Goal: Complete application form

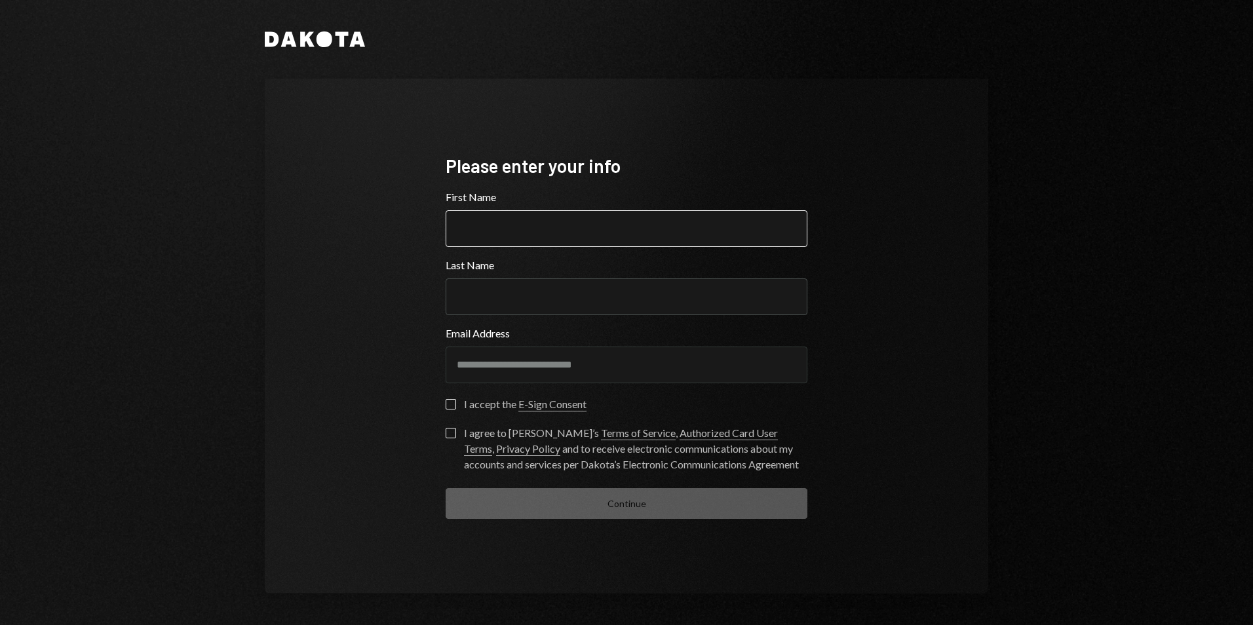
click at [562, 234] on input "First Name" at bounding box center [627, 228] width 362 height 37
type input "******"
type input "**********"
click at [451, 404] on button "I accept the E-Sign Consent" at bounding box center [451, 404] width 10 height 10
click at [452, 431] on button "I agree to Dakota’s Terms of Service , Authorized Card User Terms , Privacy Pol…" at bounding box center [451, 433] width 10 height 10
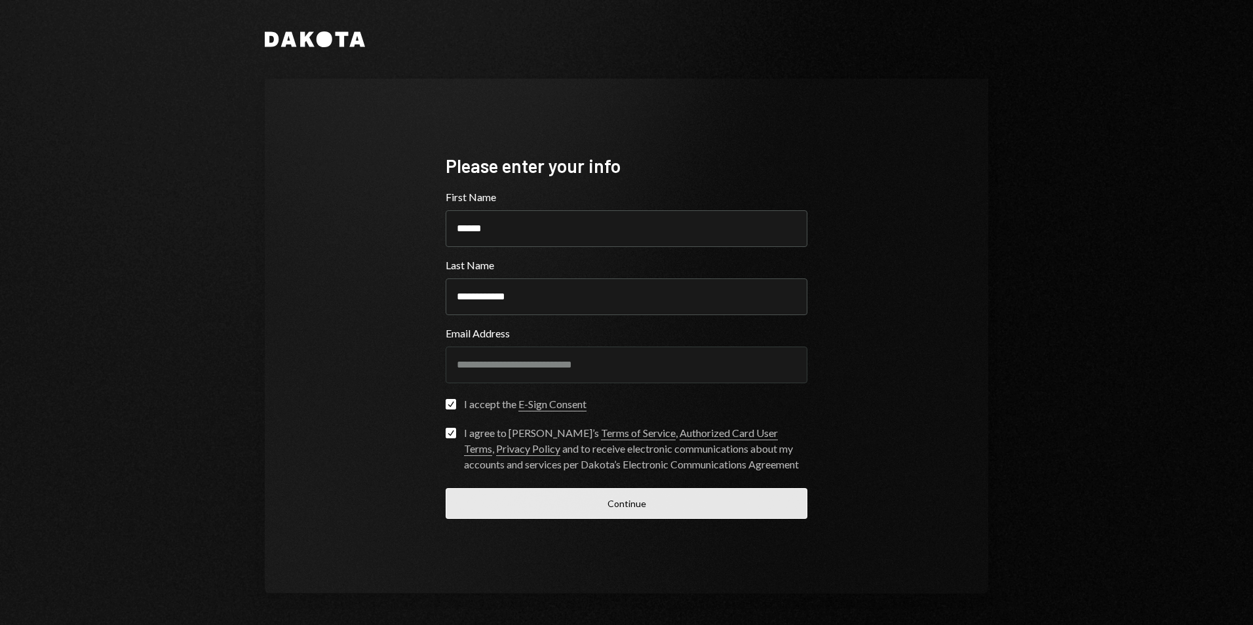
click at [610, 499] on button "Continue" at bounding box center [627, 503] width 362 height 31
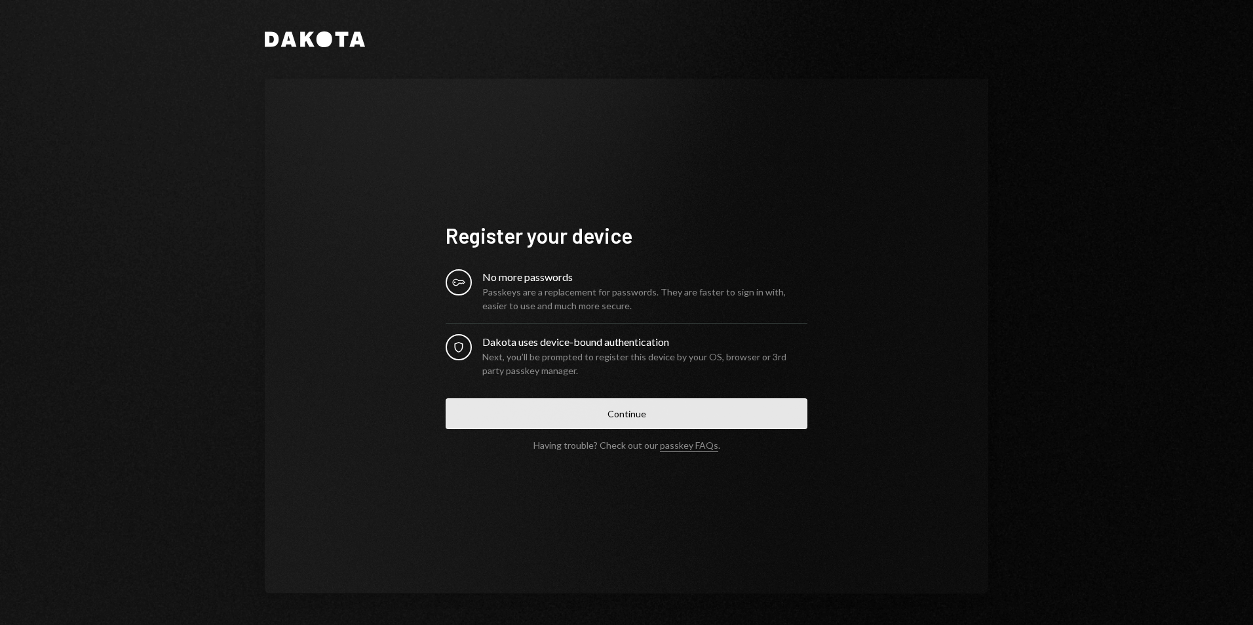
click at [564, 410] on button "Continue" at bounding box center [627, 413] width 362 height 31
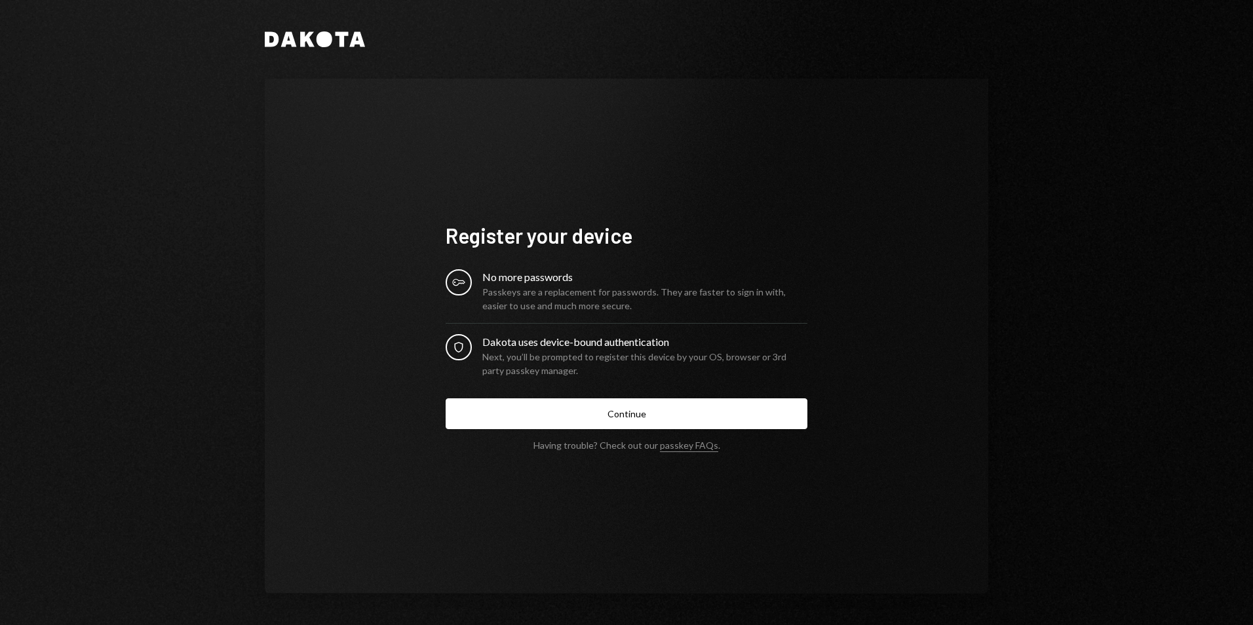
click at [493, 296] on div "Passkeys are a replacement for passwords. They are faster to sign in with, easi…" at bounding box center [644, 299] width 325 height 28
click at [463, 287] on icon "Key" at bounding box center [458, 282] width 13 height 13
click at [502, 353] on div "Next, you’ll be prompted to register this device by your OS, browser or 3rd par…" at bounding box center [644, 364] width 325 height 28
drag, startPoint x: 502, startPoint y: 353, endPoint x: 461, endPoint y: 343, distance: 41.7
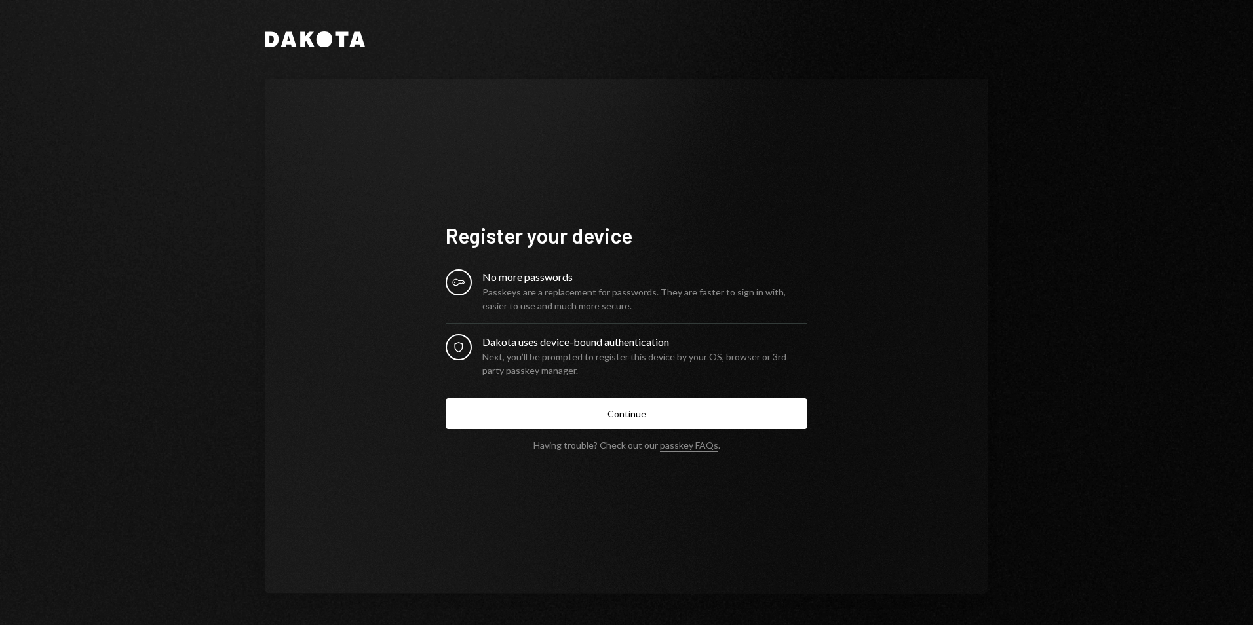
click at [461, 343] on icon at bounding box center [458, 347] width 9 height 10
drag, startPoint x: 461, startPoint y: 343, endPoint x: 523, endPoint y: 343, distance: 61.6
click at [523, 343] on div "Dakota uses device-bound authentication" at bounding box center [644, 342] width 325 height 16
drag, startPoint x: 495, startPoint y: 292, endPoint x: 653, endPoint y: 292, distance: 158.0
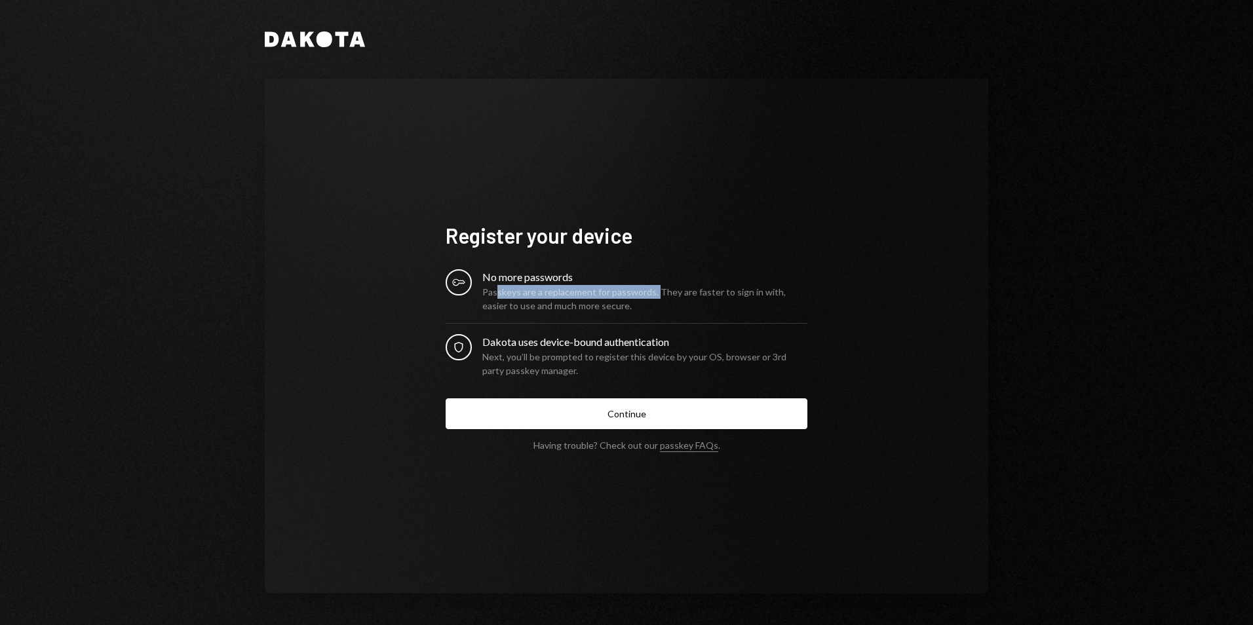
click at [653, 292] on div "Passkeys are a replacement for passwords. They are faster to sign in with, easi…" at bounding box center [644, 299] width 325 height 28
drag, startPoint x: 653, startPoint y: 292, endPoint x: 693, endPoint y: 315, distance: 45.2
click at [689, 311] on div "Passkeys are a replacement for passwords. They are faster to sign in with, easi…" at bounding box center [644, 299] width 325 height 28
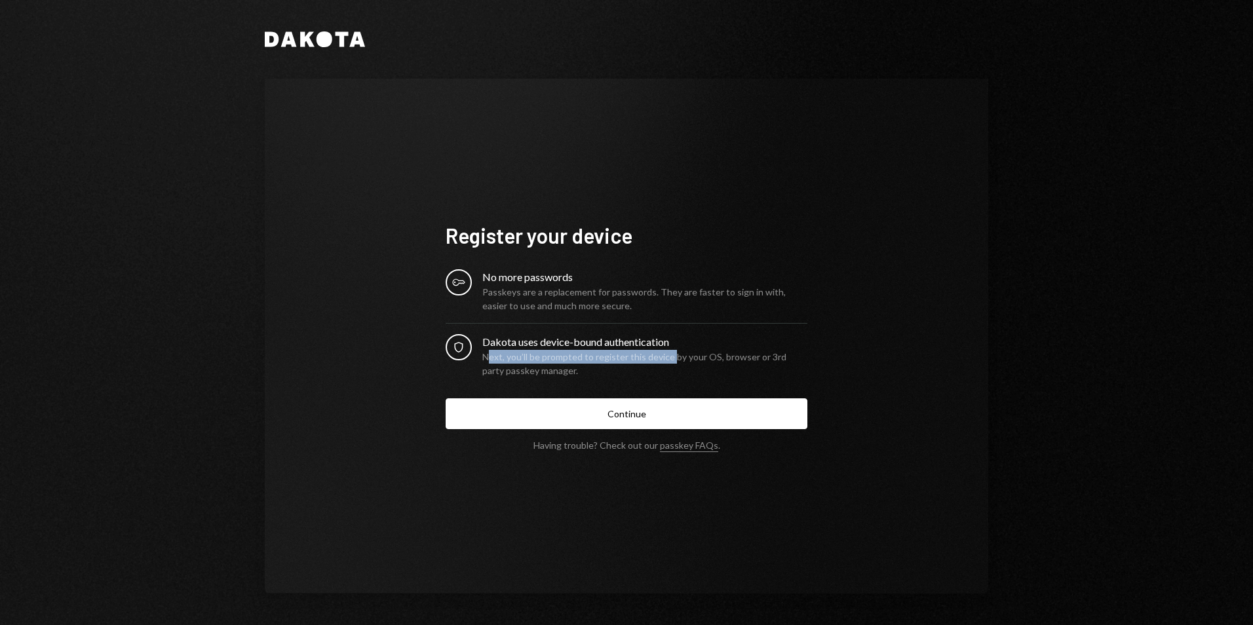
drag, startPoint x: 486, startPoint y: 360, endPoint x: 670, endPoint y: 358, distance: 184.2
click at [670, 358] on div "Next, you’ll be prompted to register this device by your OS, browser or 3rd par…" at bounding box center [644, 364] width 325 height 28
drag, startPoint x: 670, startPoint y: 358, endPoint x: 696, endPoint y: 380, distance: 33.5
click at [696, 380] on form "Register your device Key No more passwords Passkeys are a replacement for passw…" at bounding box center [627, 336] width 362 height 229
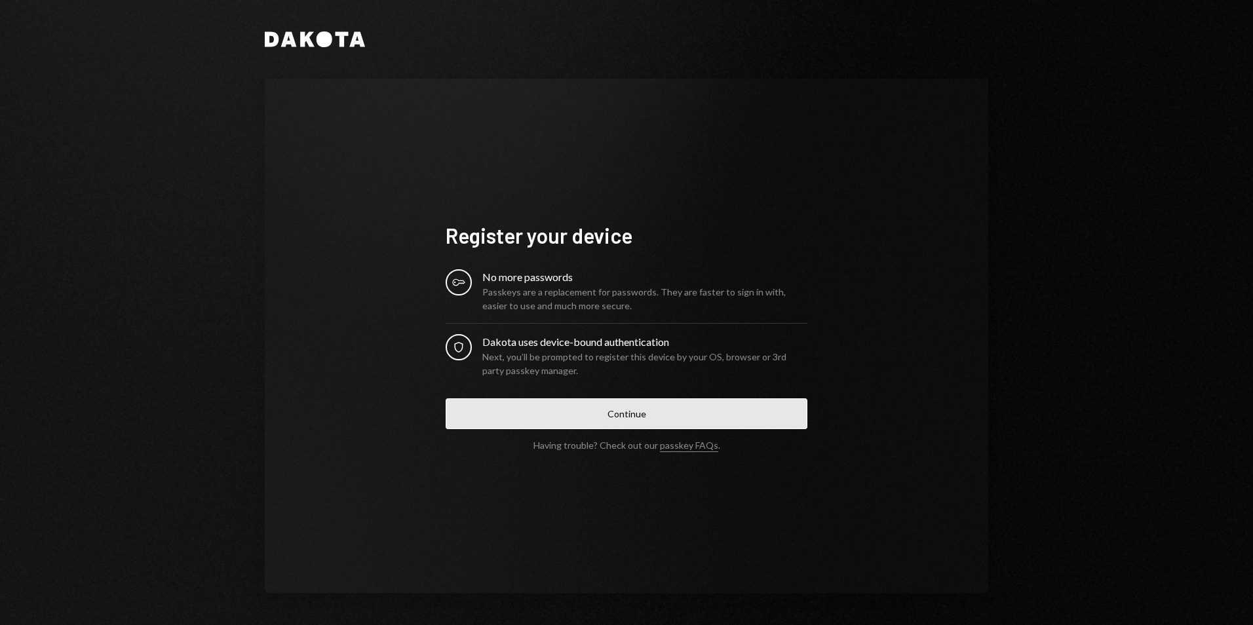
click at [587, 418] on button "Continue" at bounding box center [627, 413] width 362 height 31
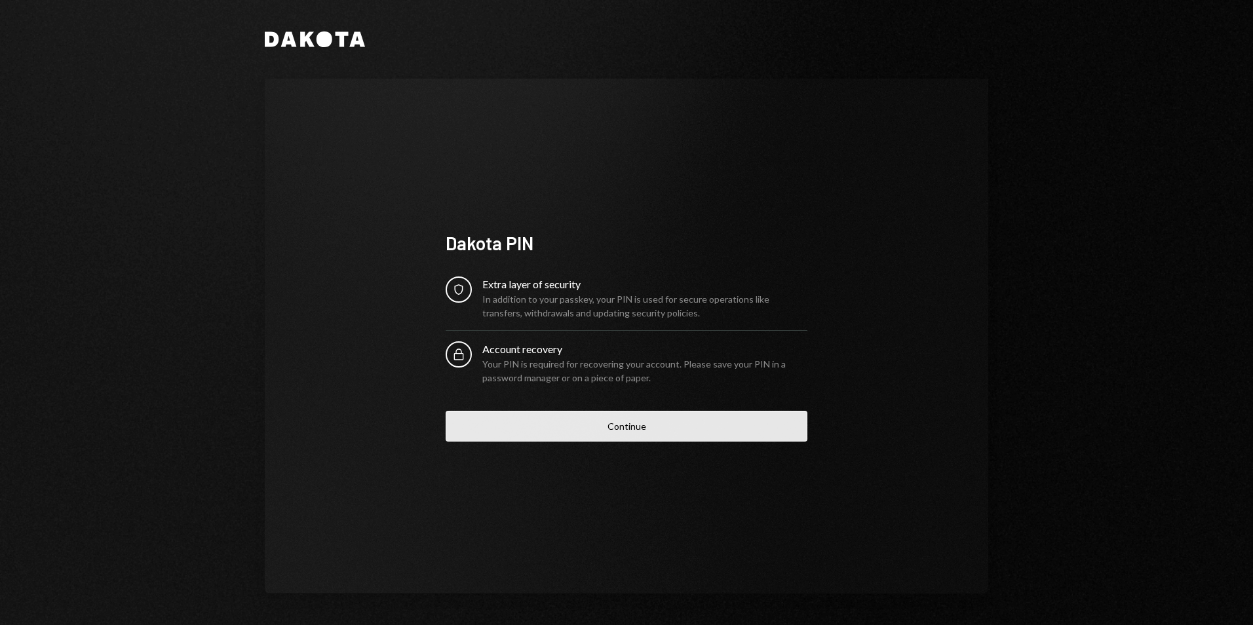
click at [608, 424] on button "Continue" at bounding box center [627, 426] width 362 height 31
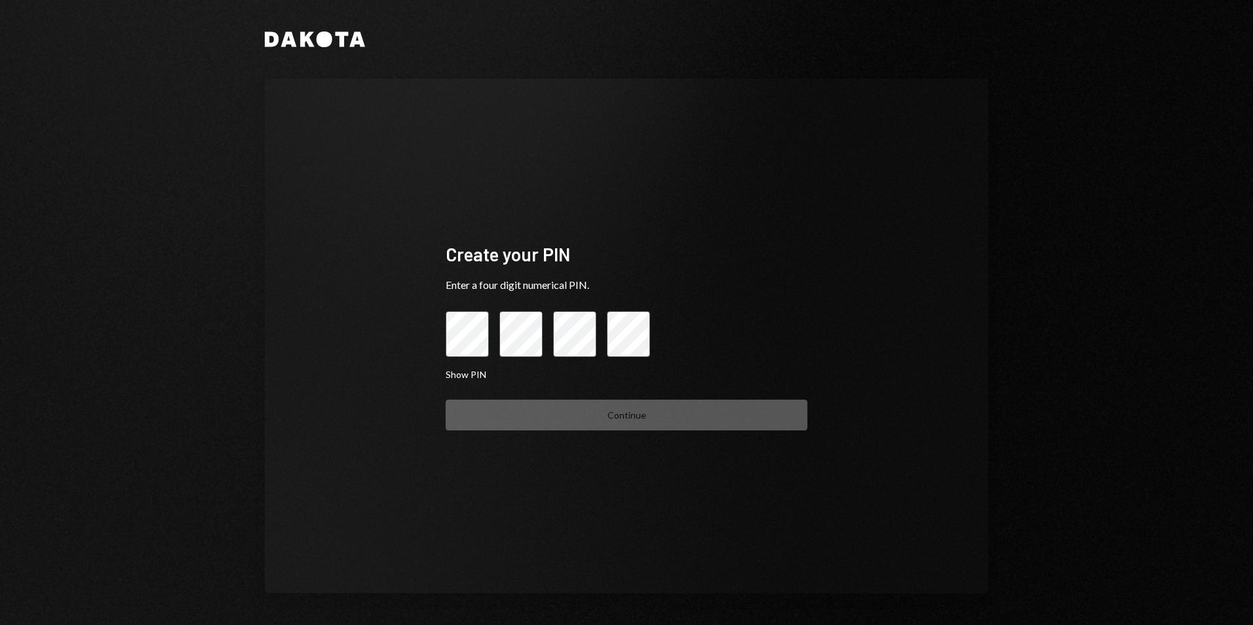
click at [499, 281] on div "Enter a four digit numerical PIN." at bounding box center [627, 285] width 362 height 16
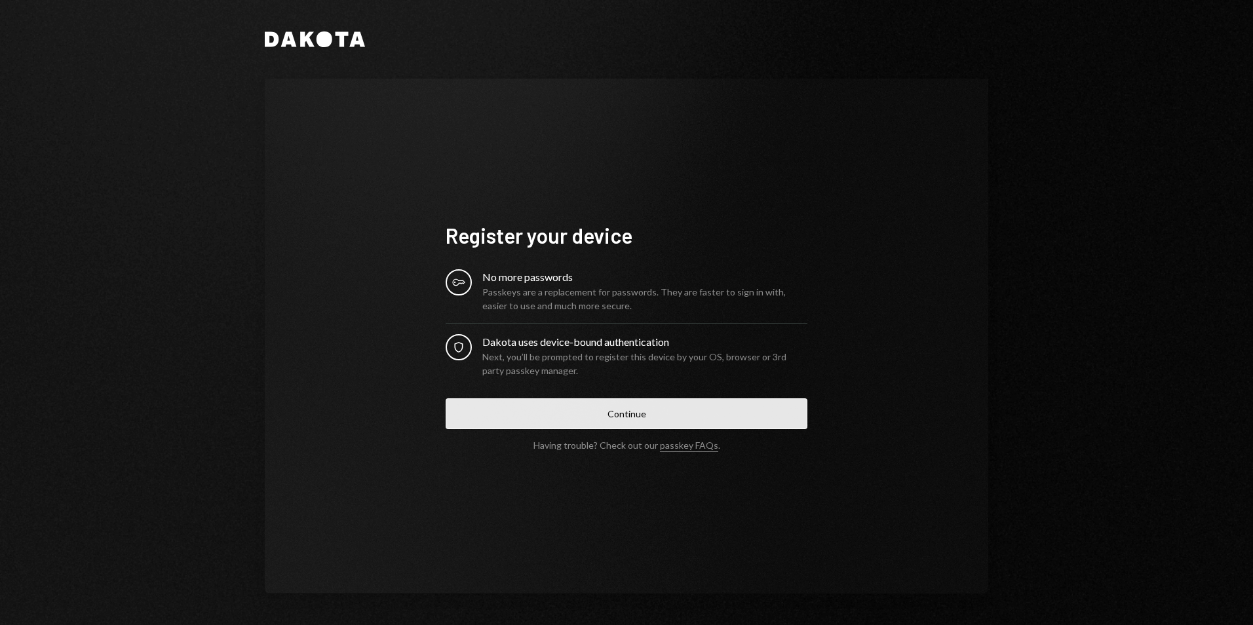
click at [642, 419] on button "Continue" at bounding box center [627, 413] width 362 height 31
click at [591, 420] on button "Continue" at bounding box center [627, 413] width 362 height 31
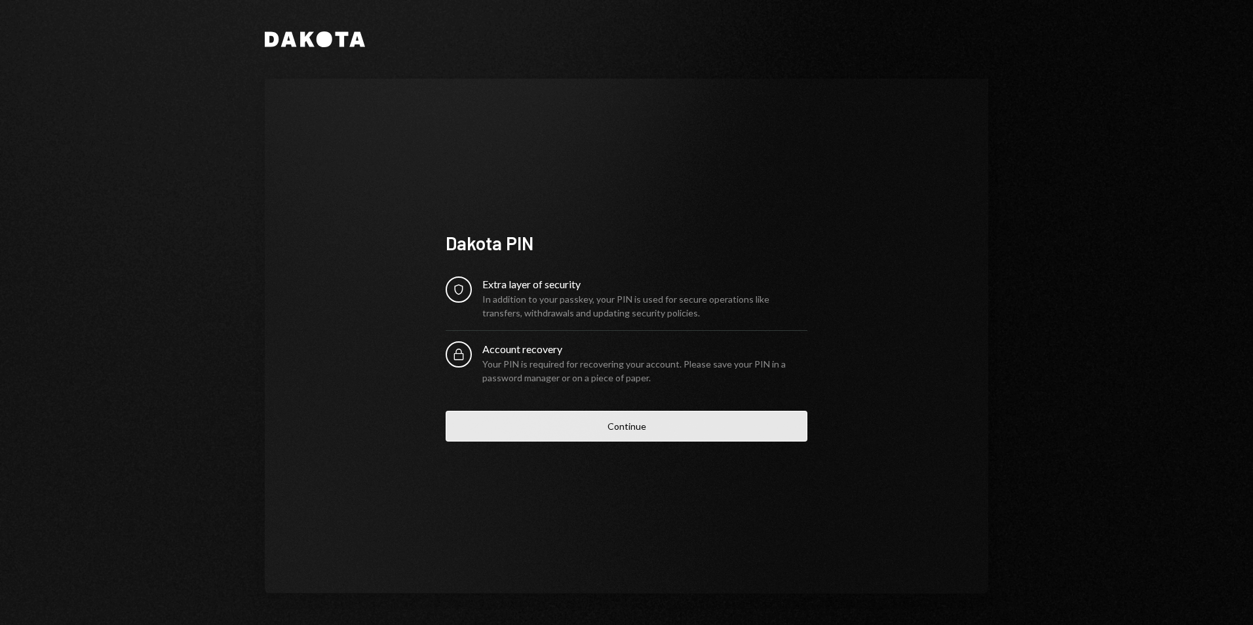
click at [683, 436] on button "Continue" at bounding box center [627, 426] width 362 height 31
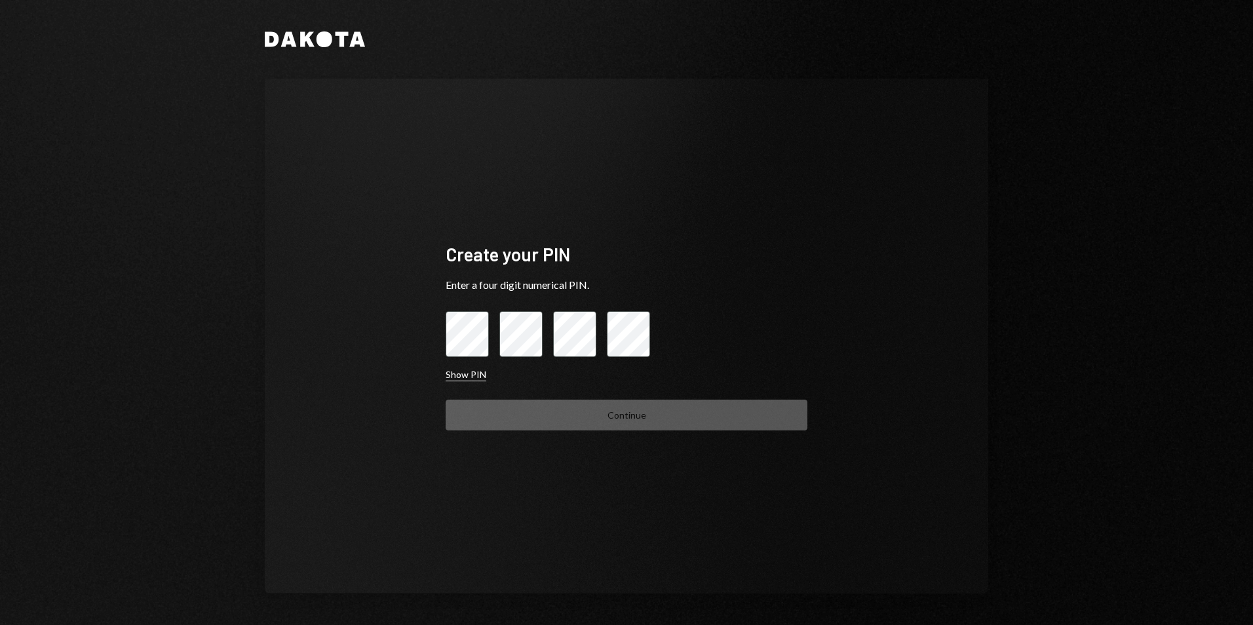
click at [469, 376] on button "Show PIN" at bounding box center [466, 375] width 41 height 12
click at [464, 368] on div "Hide PIN" at bounding box center [627, 375] width 362 height 14
click at [464, 376] on button "Hide PIN" at bounding box center [464, 375] width 37 height 12
click at [464, 376] on button "Show PIN" at bounding box center [466, 375] width 41 height 12
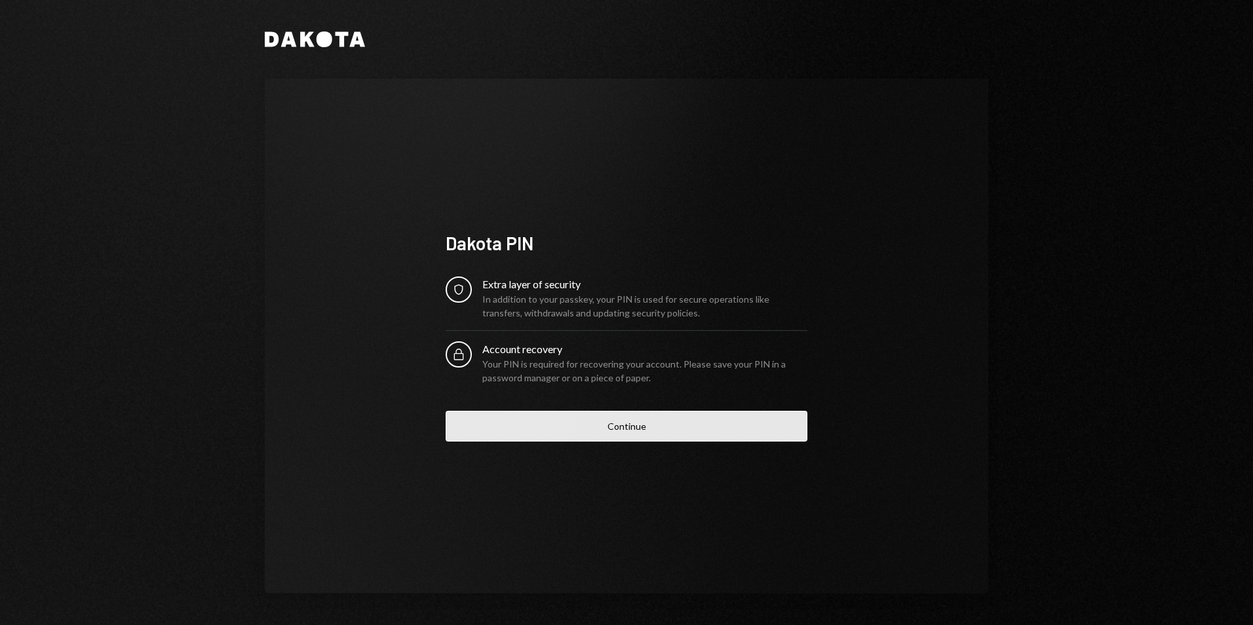
click at [622, 421] on button "Continue" at bounding box center [627, 426] width 362 height 31
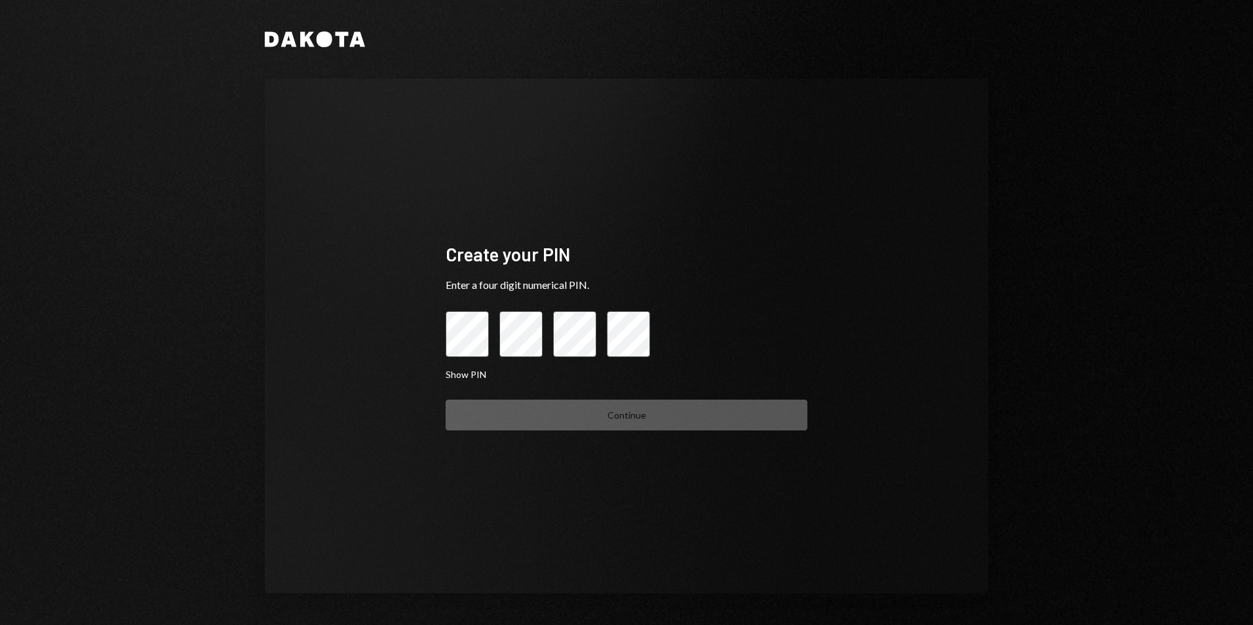
click at [322, 34] on icon at bounding box center [325, 39] width 16 height 16
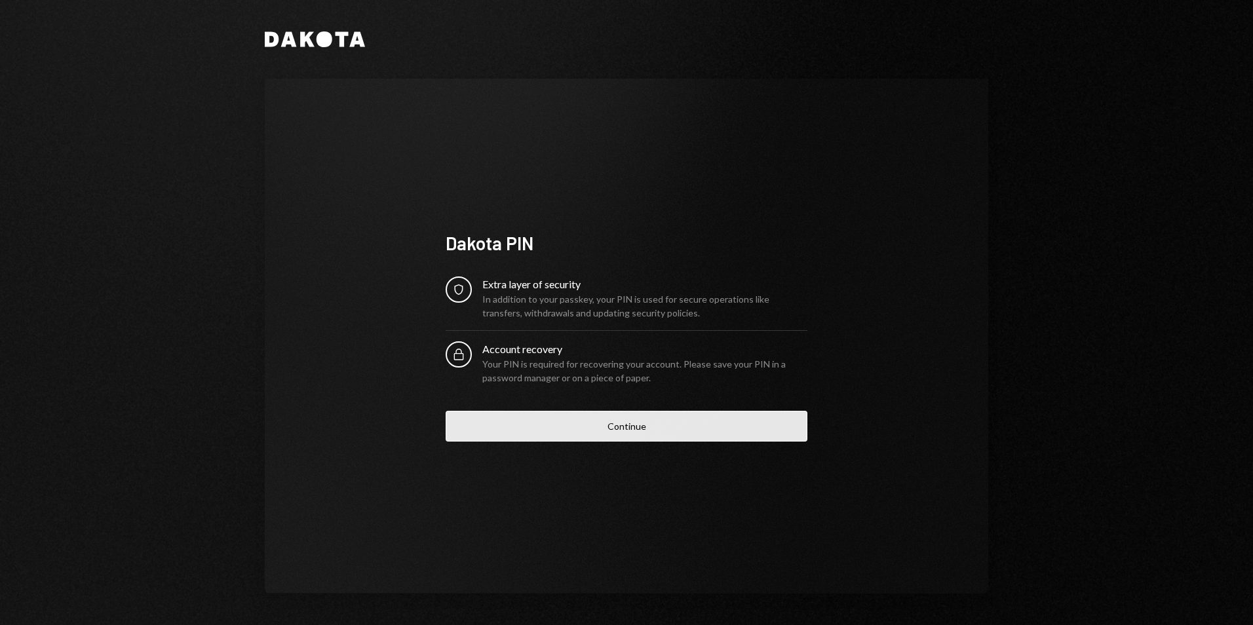
click at [619, 425] on button "Continue" at bounding box center [627, 426] width 362 height 31
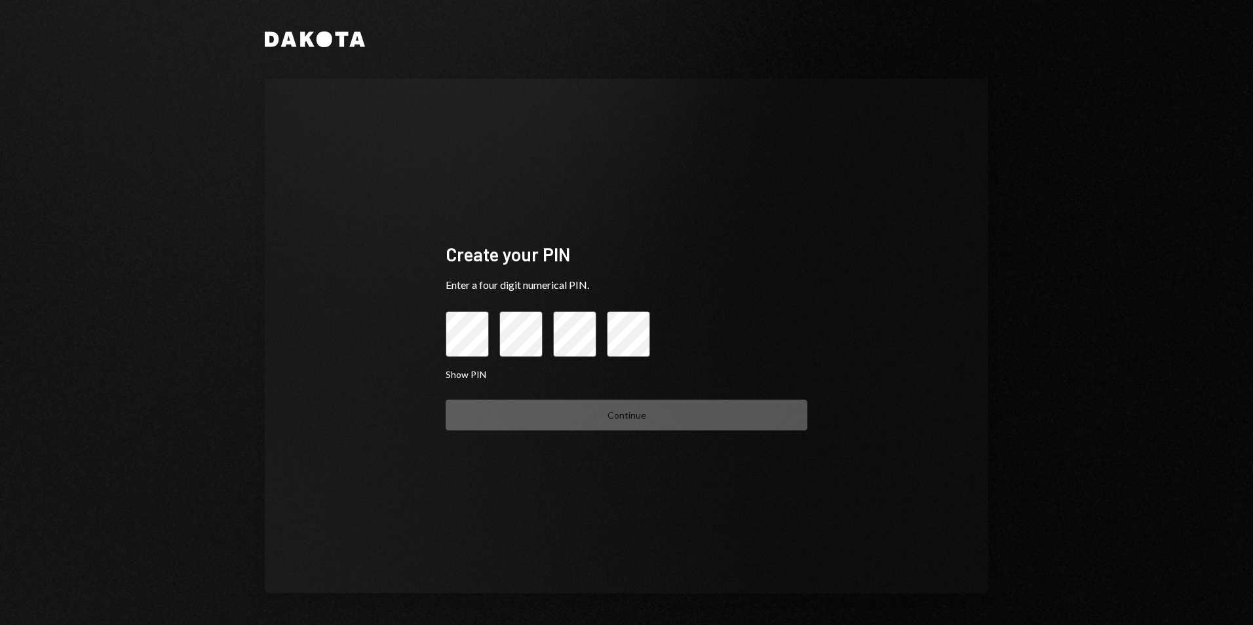
click at [575, 415] on div "Continue" at bounding box center [627, 415] width 362 height 31
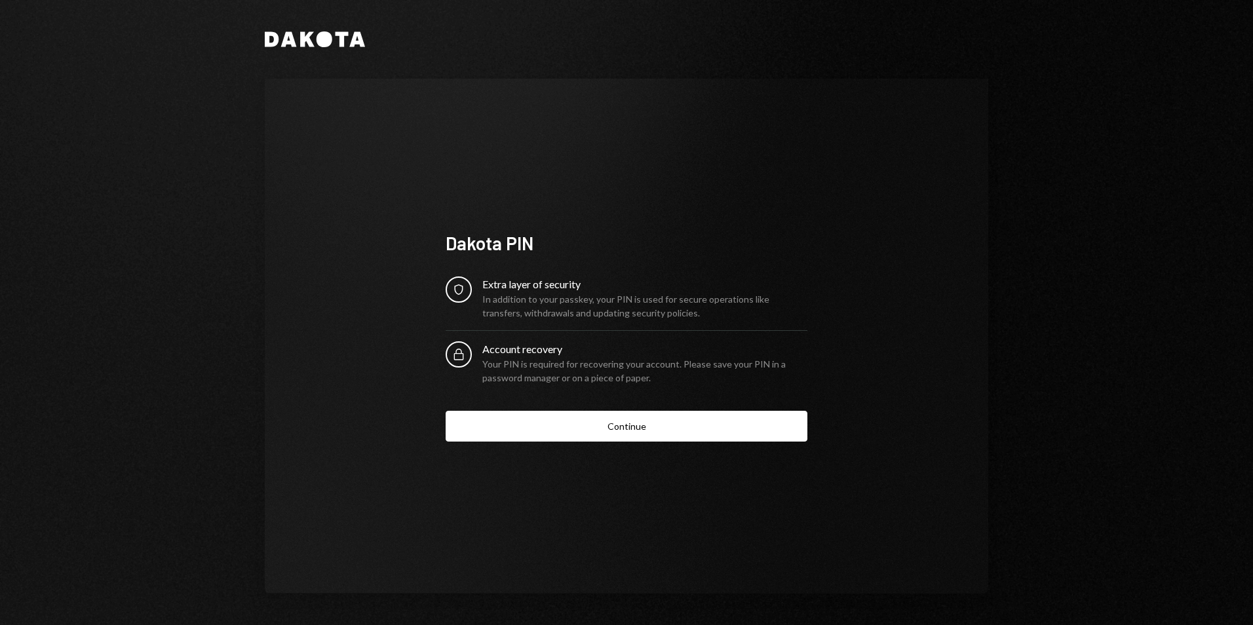
click at [567, 459] on div "Dakota PIN Security Extra layer of security In addition to your passkey, your P…" at bounding box center [626, 336] width 393 height 317
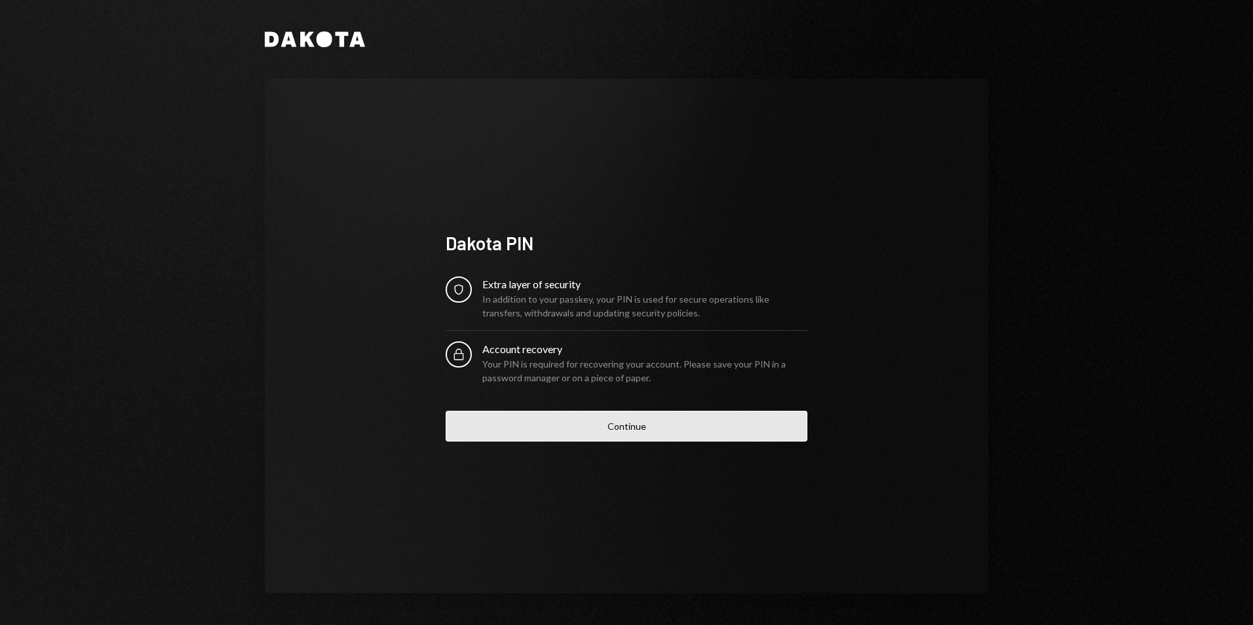
click at [571, 433] on button "Continue" at bounding box center [627, 426] width 362 height 31
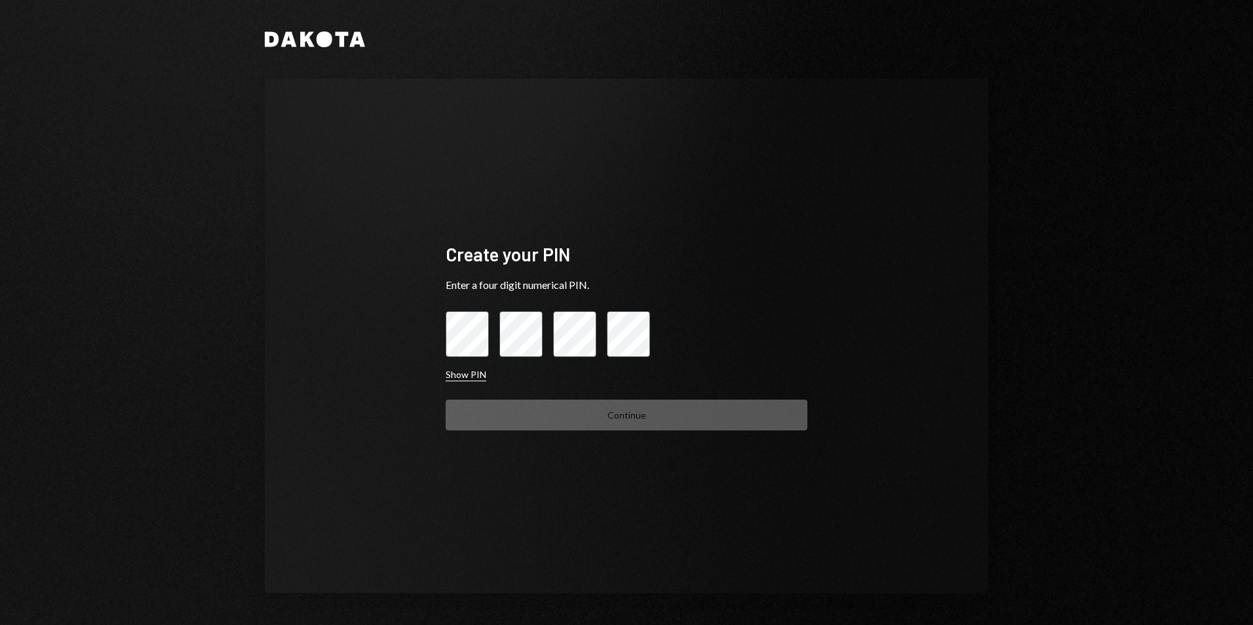
click at [472, 371] on button "Show PIN" at bounding box center [466, 375] width 41 height 12
click at [472, 371] on button "Hide PIN" at bounding box center [464, 375] width 37 height 12
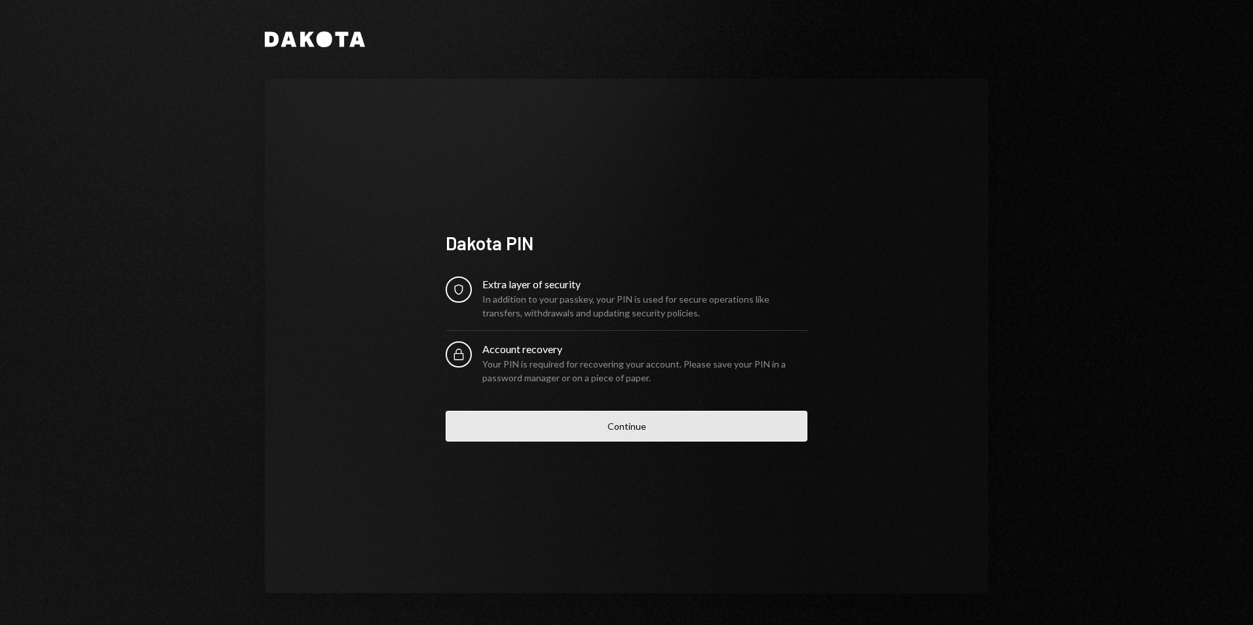
click at [622, 422] on button "Continue" at bounding box center [627, 426] width 362 height 31
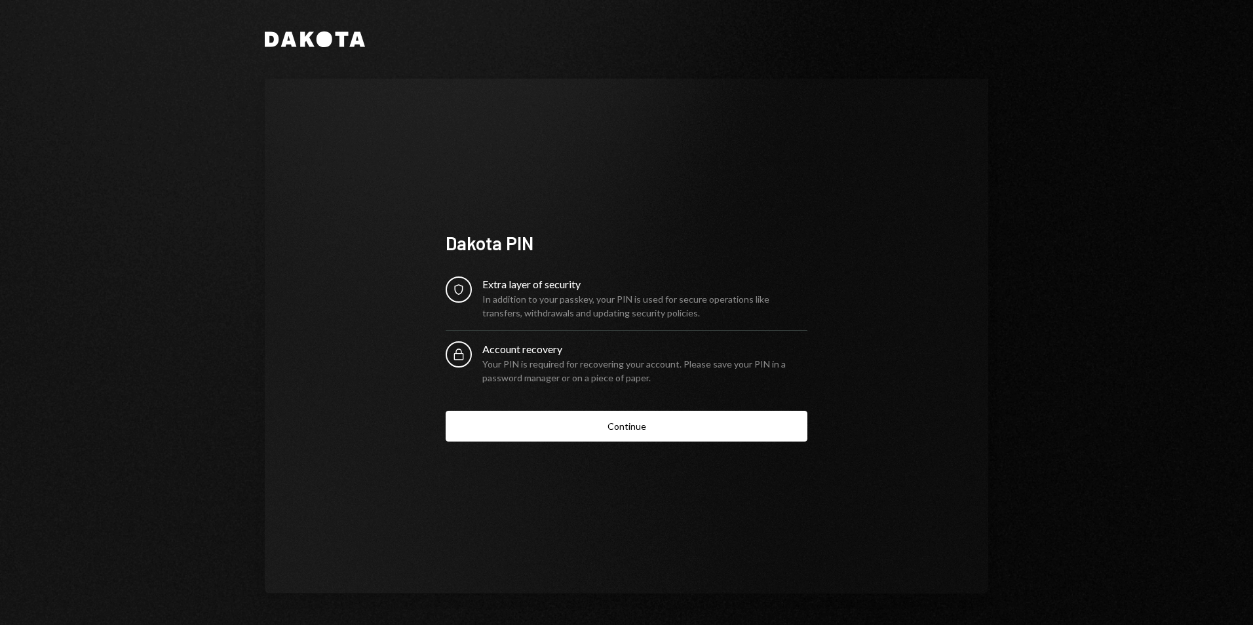
click at [565, 298] on div "In addition to your passkey, your PIN is used for secure operations like transf…" at bounding box center [644, 306] width 325 height 28
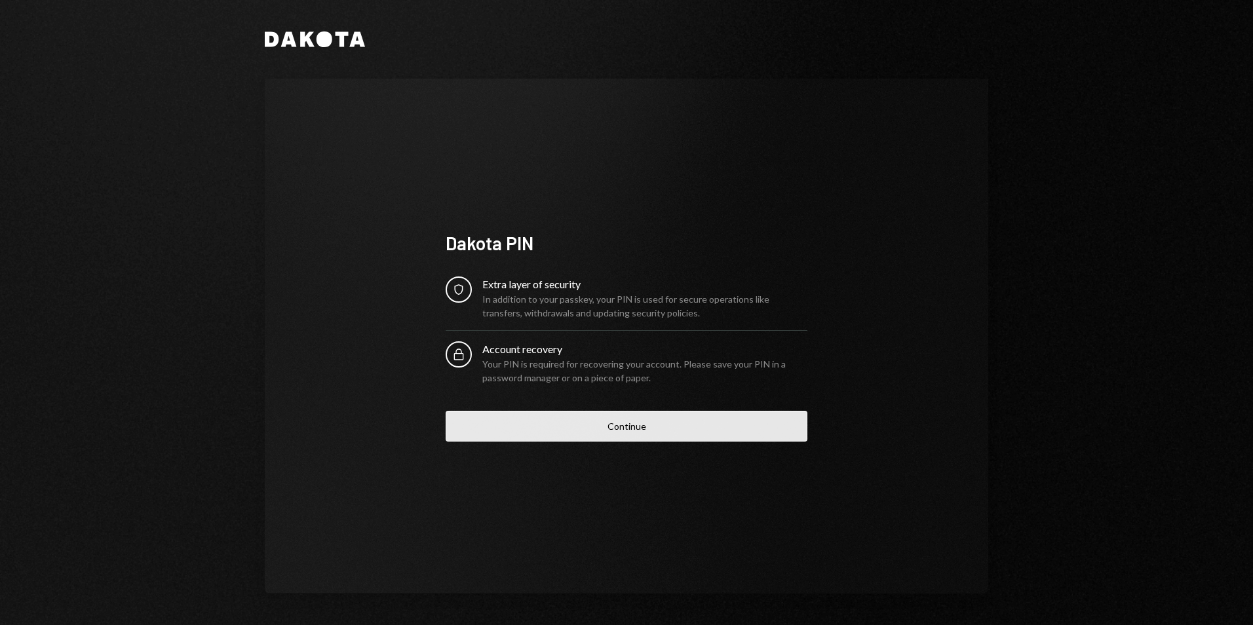
click at [589, 426] on button "Continue" at bounding box center [627, 426] width 362 height 31
